Goal: Task Accomplishment & Management: Complete application form

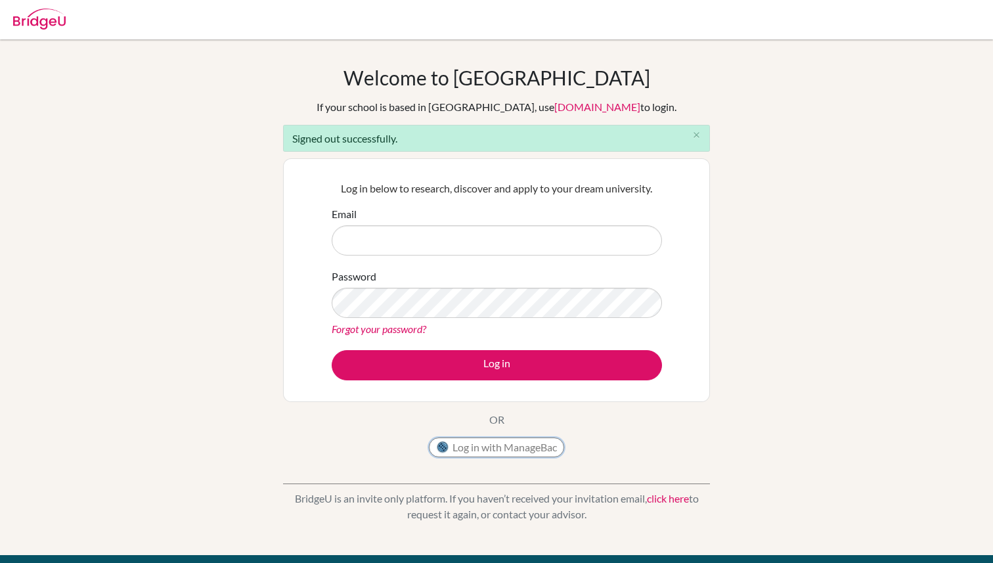
click at [553, 454] on button "Log in with ManageBac" at bounding box center [496, 447] width 135 height 20
click at [552, 452] on button "Log in with ManageBac" at bounding box center [496, 447] width 135 height 20
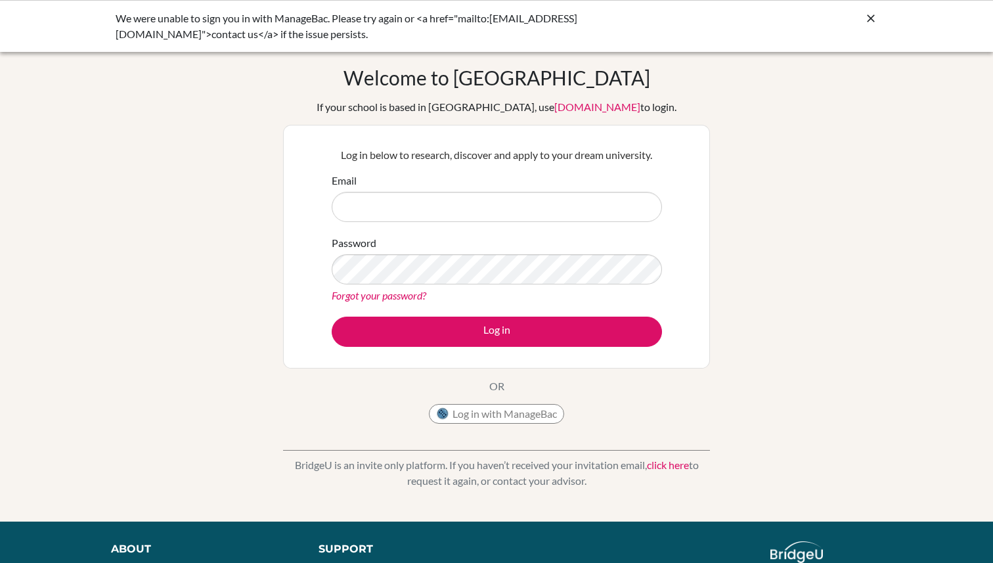
click at [662, 468] on link "click here" at bounding box center [668, 464] width 42 height 12
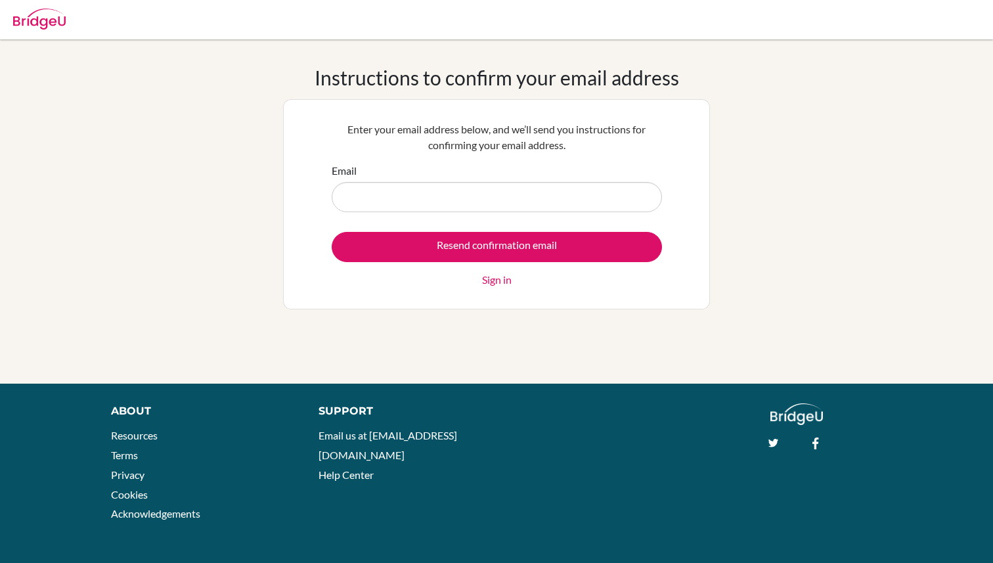
click at [485, 209] on input "Email" at bounding box center [497, 197] width 330 height 30
type input "[EMAIL_ADDRESS][PERSON_NAME][DOMAIN_NAME]"
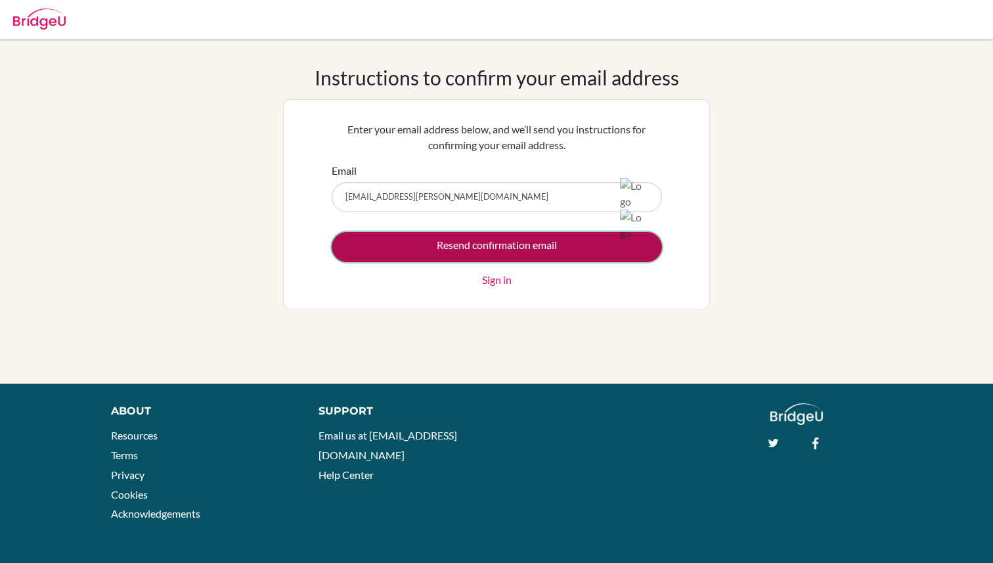
click at [478, 242] on input "Resend confirmation email" at bounding box center [497, 247] width 330 height 30
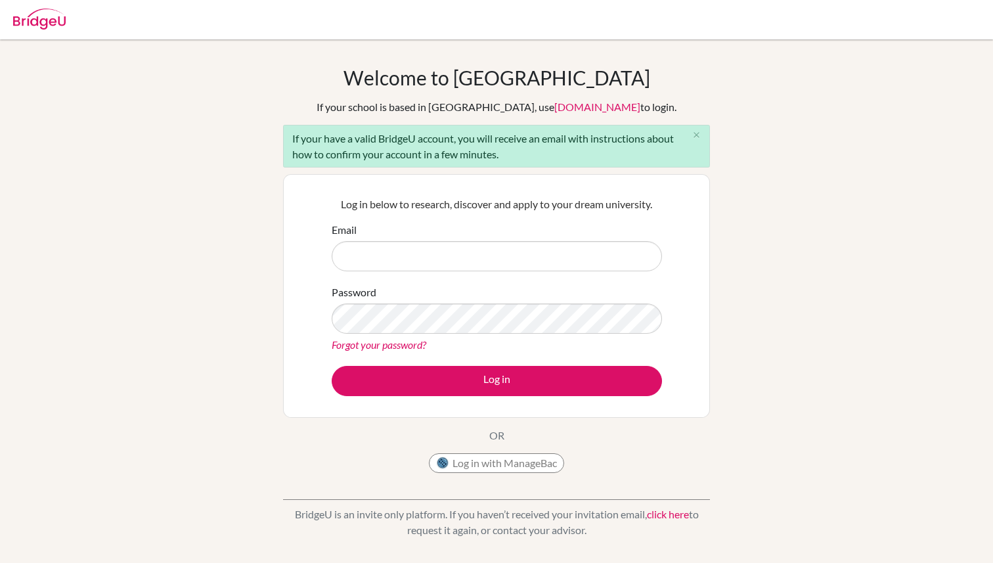
click at [544, 261] on input "Email" at bounding box center [497, 256] width 330 height 30
type input "[EMAIL_ADDRESS][PERSON_NAME][DOMAIN_NAME]"
click at [529, 463] on button "Log in with ManageBac" at bounding box center [496, 463] width 135 height 20
click at [699, 136] on icon "close" at bounding box center [697, 135] width 10 height 10
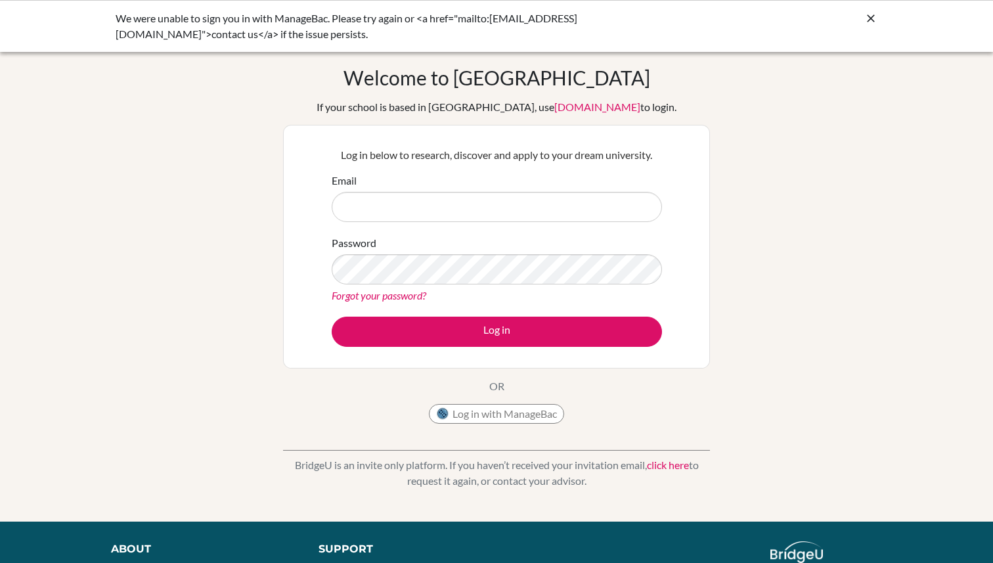
click at [497, 16] on div "We were unable to sign you in with ManageBac. Please try again or <a href="mail…" at bounding box center [398, 27] width 565 height 32
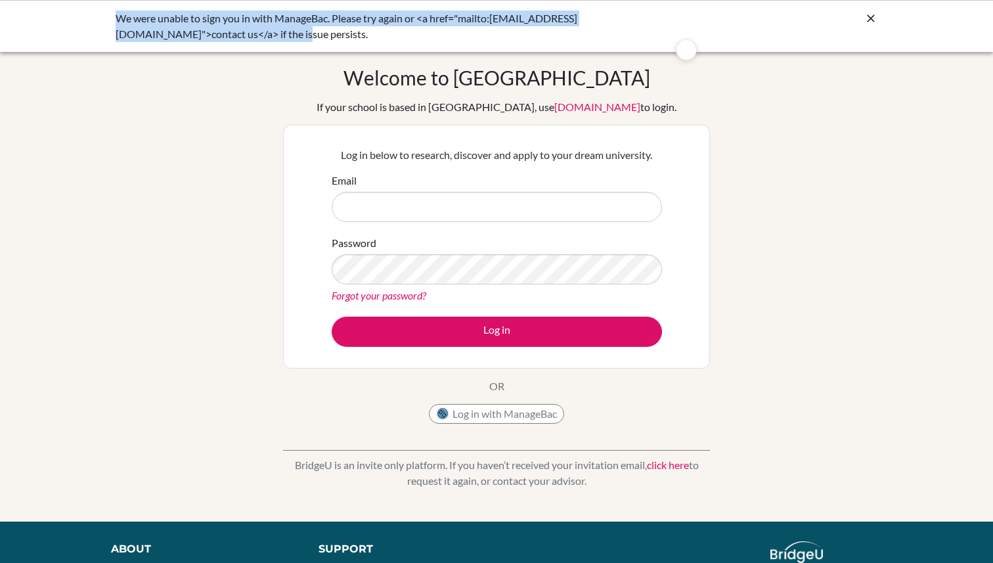
drag, startPoint x: 267, startPoint y: 38, endPoint x: 98, endPoint y: 15, distance: 171.0
click at [98, 15] on div "We were unable to sign you in with ManageBac. Please try again or <a href="mail…" at bounding box center [496, 26] width 993 height 52
copy div "We were unable to sign you in with ManageBac. Please try again or <a href="mail…"
click at [487, 408] on button "Log in with ManageBac" at bounding box center [496, 414] width 135 height 20
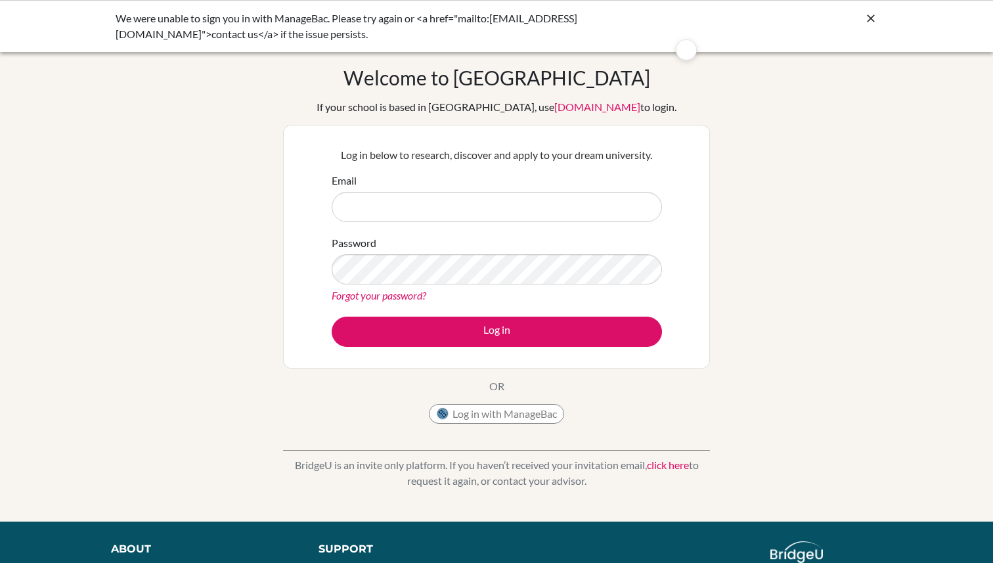
click at [645, 113] on div "Welcome to BridgeU If your school is based in China, use app.bridge-u.com.cn to…" at bounding box center [496, 248] width 427 height 364
click at [867, 18] on icon at bounding box center [870, 18] width 13 height 13
click at [864, 25] on div at bounding box center [870, 19] width 13 height 16
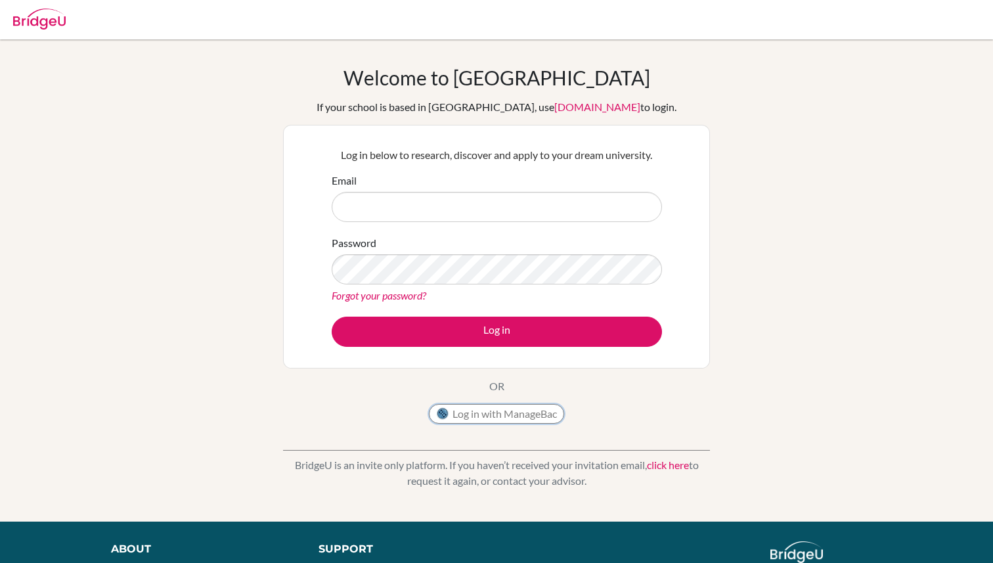
click at [467, 420] on button "Log in with ManageBac" at bounding box center [496, 414] width 135 height 20
click at [465, 416] on button "Log in with ManageBac" at bounding box center [496, 414] width 135 height 20
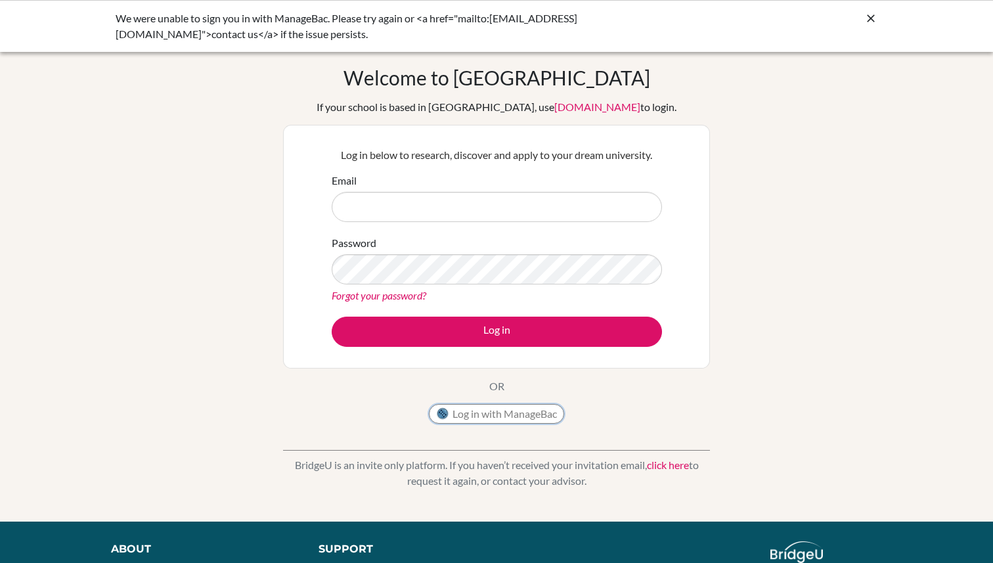
click at [500, 406] on button "Log in with ManageBac" at bounding box center [496, 414] width 135 height 20
click at [379, 215] on input "Email" at bounding box center [497, 207] width 330 height 30
type input "[EMAIL_ADDRESS][PERSON_NAME][DOMAIN_NAME]"
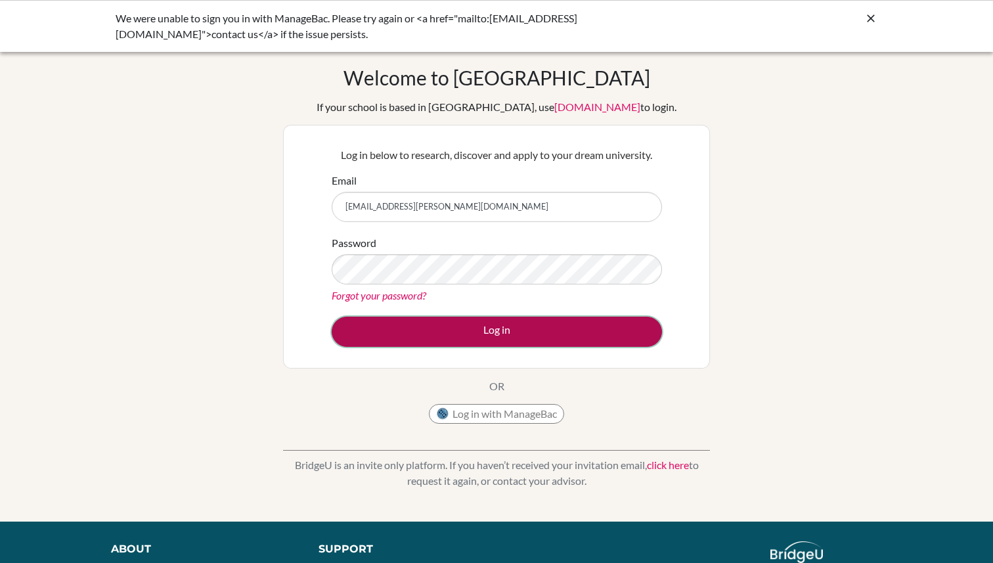
click at [399, 338] on button "Log in" at bounding box center [497, 332] width 330 height 30
